Goal: Find contact information: Find contact information

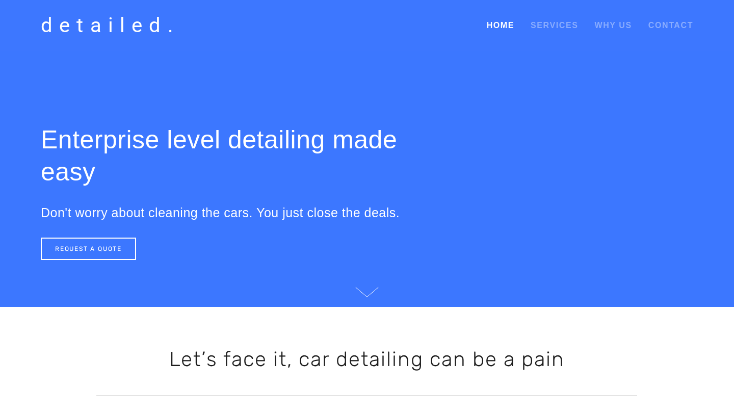
click at [501, 20] on link "Home" at bounding box center [500, 25] width 28 height 18
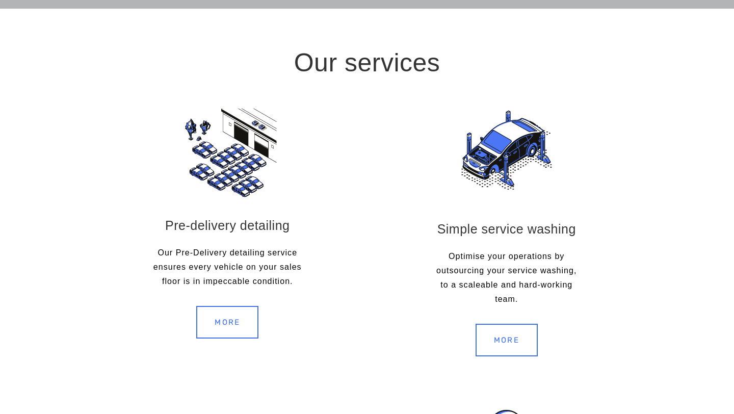
scroll to position [1053, 0]
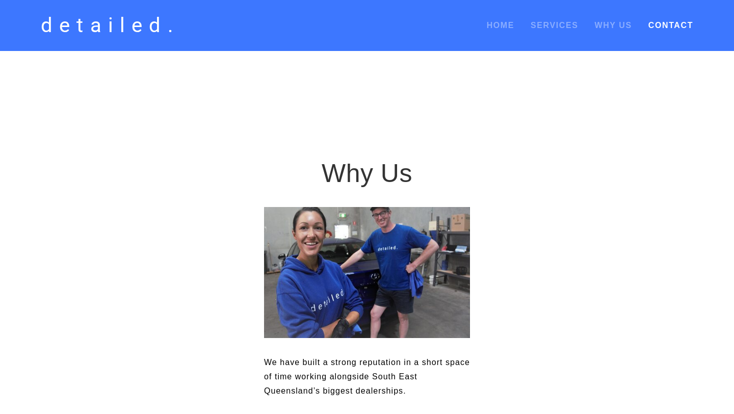
click at [660, 25] on link "Contact" at bounding box center [670, 25] width 45 height 18
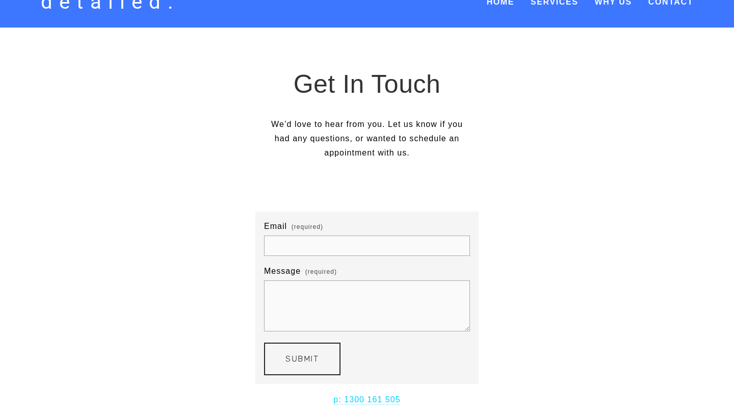
scroll to position [12, 0]
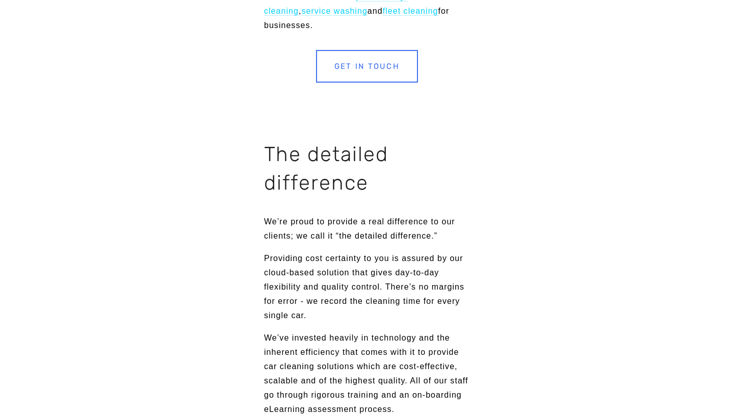
scroll to position [868, 0]
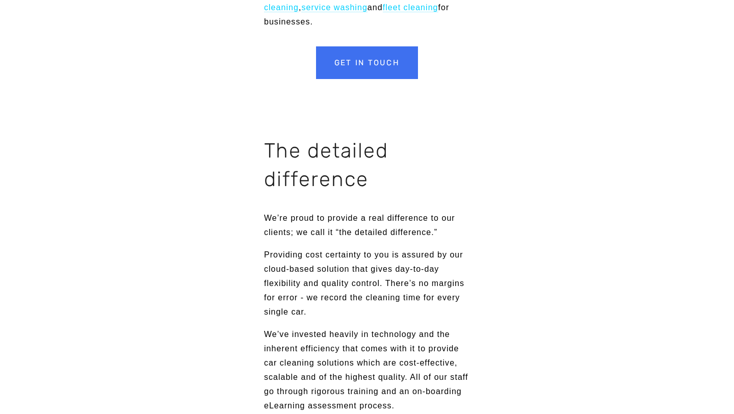
click at [356, 72] on link "Get in touch" at bounding box center [367, 62] width 102 height 33
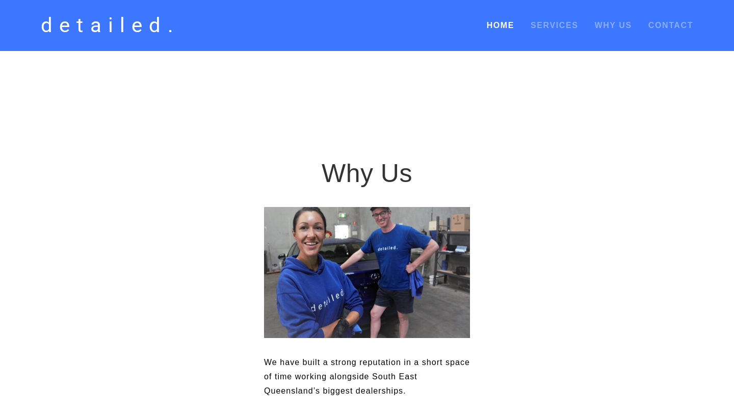
click at [509, 26] on link "Home" at bounding box center [500, 25] width 28 height 18
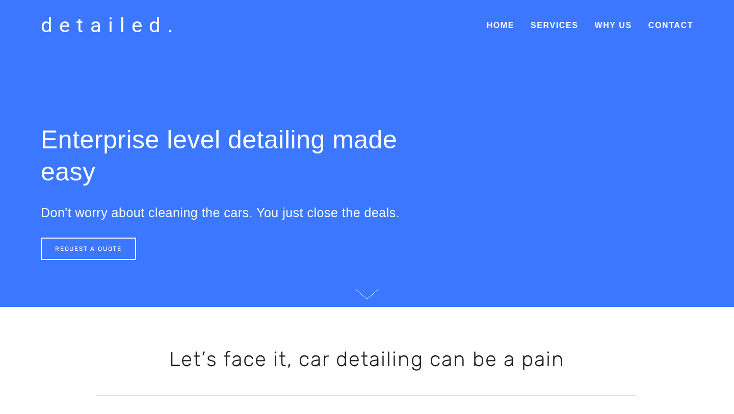
click at [373, 290] on use at bounding box center [367, 294] width 22 height 10
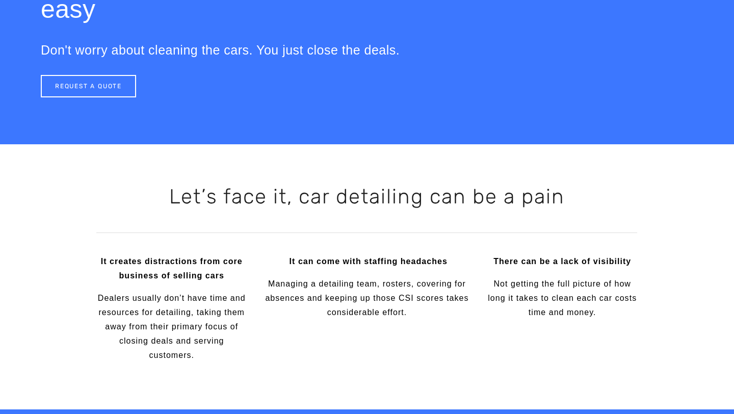
scroll to position [119, 0]
